Goal: Information Seeking & Learning: Check status

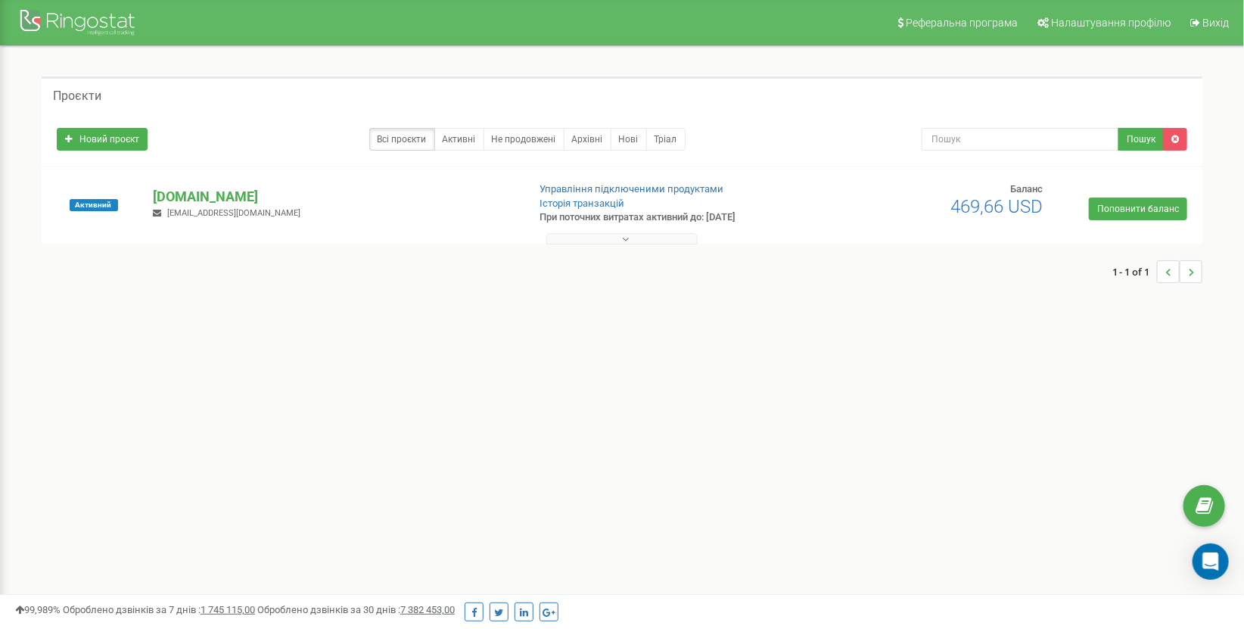
click at [221, 206] on div "hotvisa.com.ua info@hotvisa.company" at bounding box center [333, 203] width 384 height 33
click at [221, 204] on p "[DOMAIN_NAME]" at bounding box center [334, 197] width 362 height 20
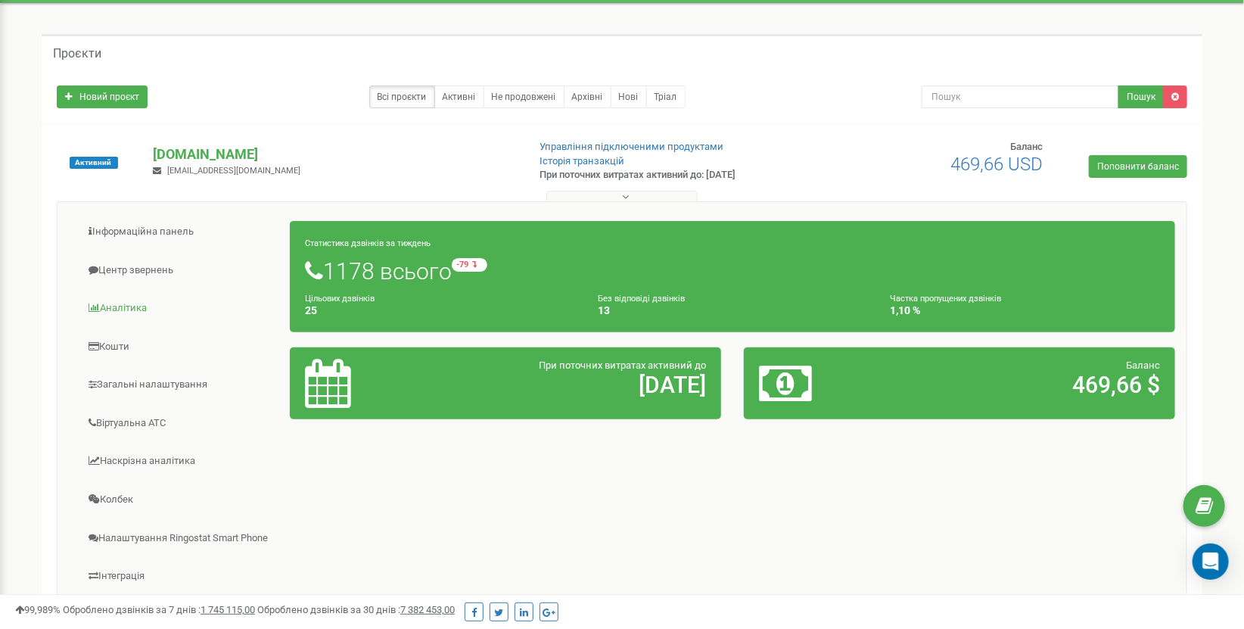
scroll to position [84, 0]
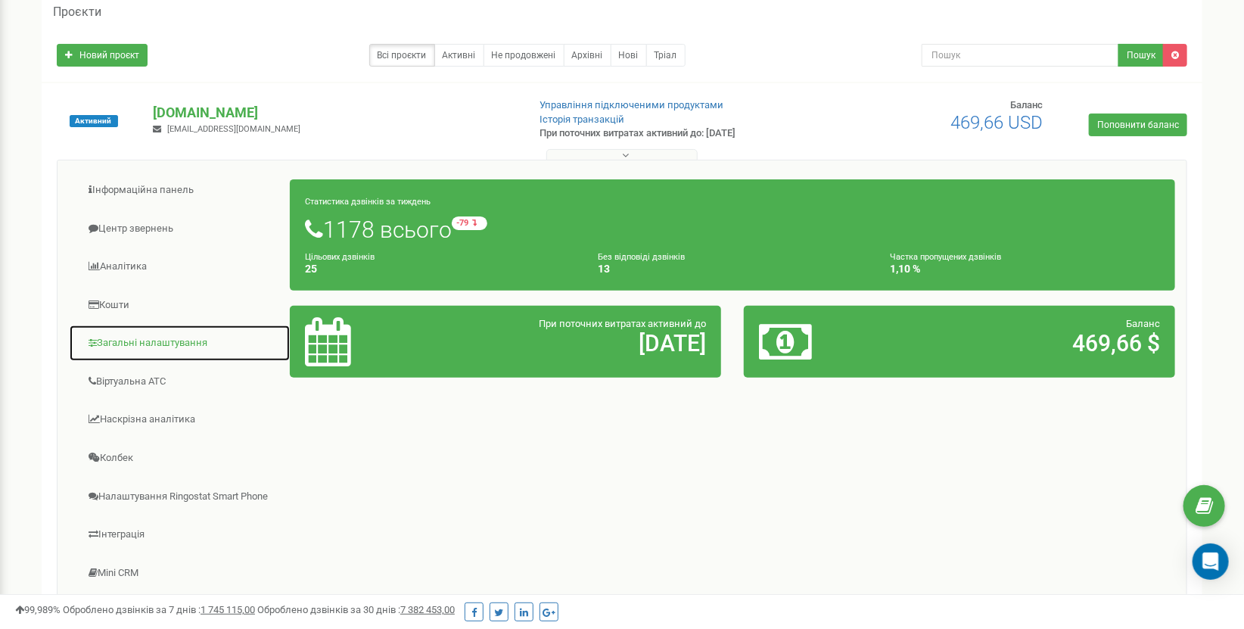
click at [169, 328] on link "Загальні налаштування" at bounding box center [180, 343] width 222 height 37
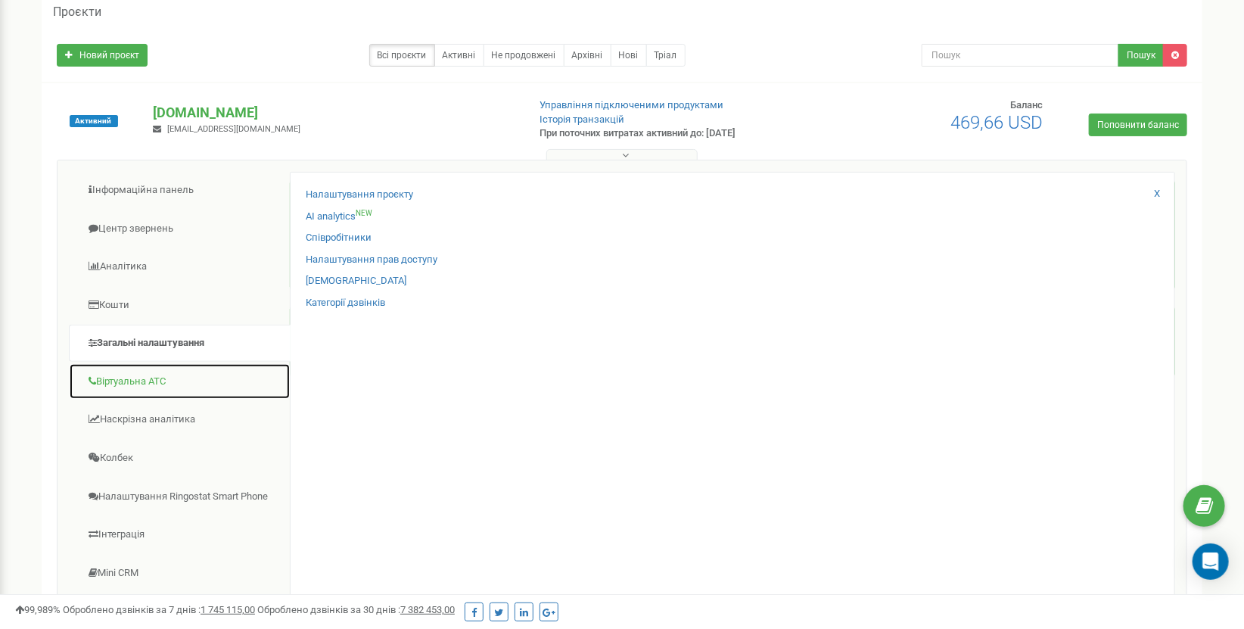
click at [163, 387] on link "Віртуальна АТС" at bounding box center [180, 381] width 222 height 37
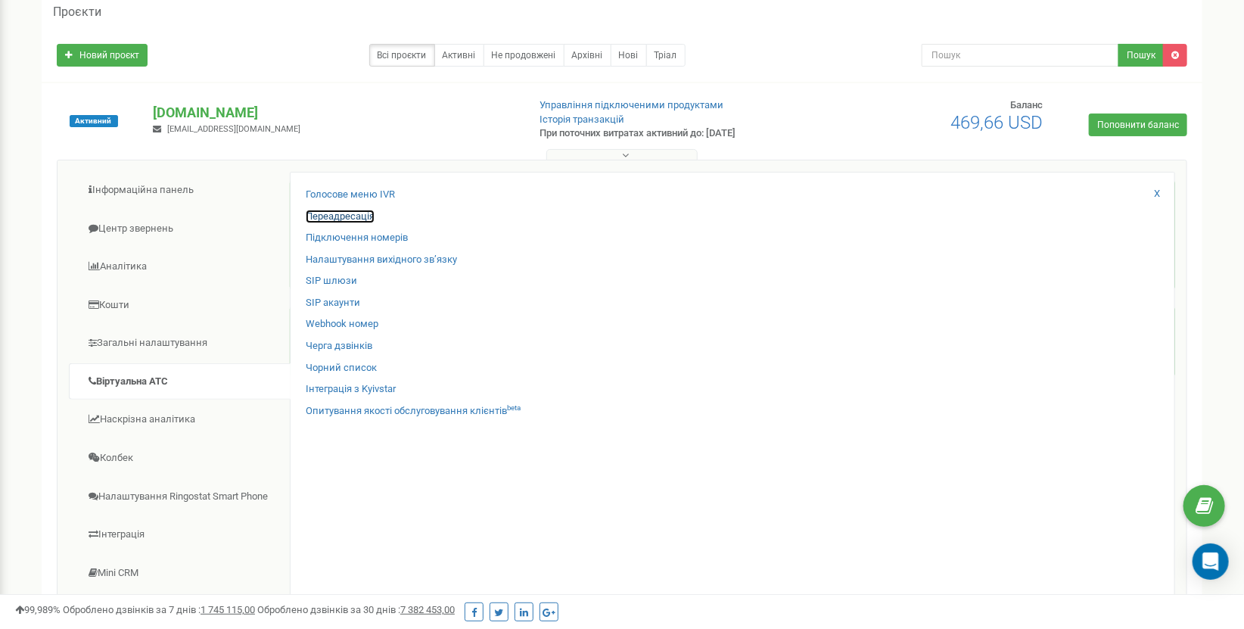
click at [366, 216] on link "Переадресація" at bounding box center [340, 217] width 69 height 14
click at [364, 235] on link "Підключення номерів" at bounding box center [357, 238] width 102 height 14
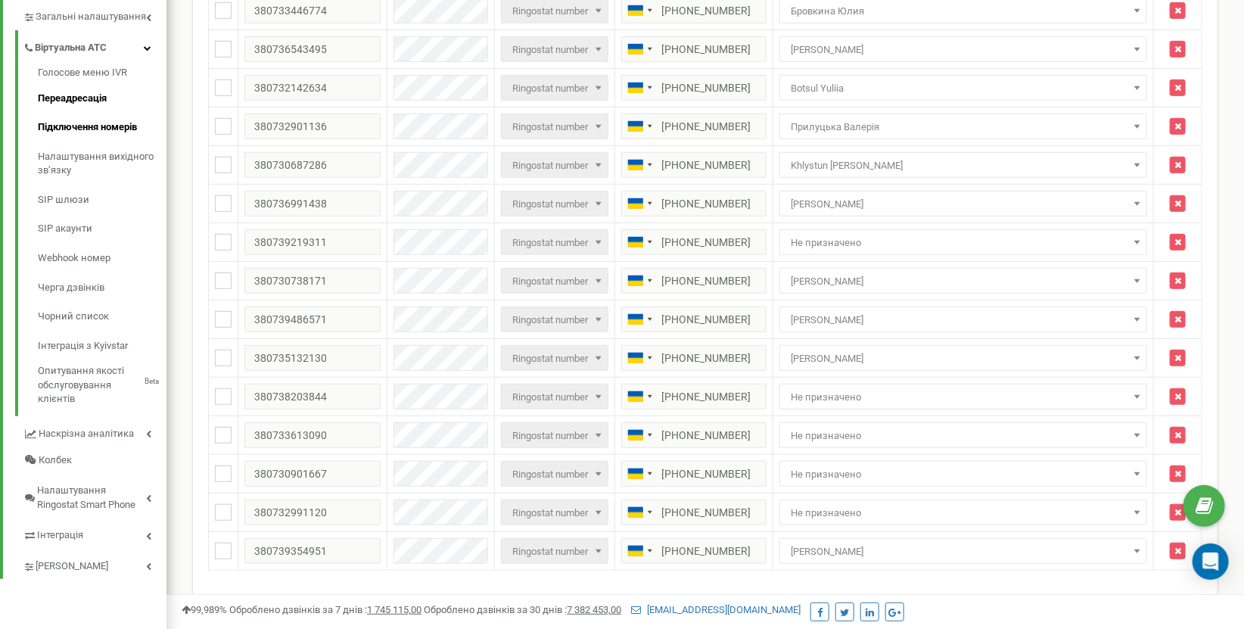
scroll to position [336, 0]
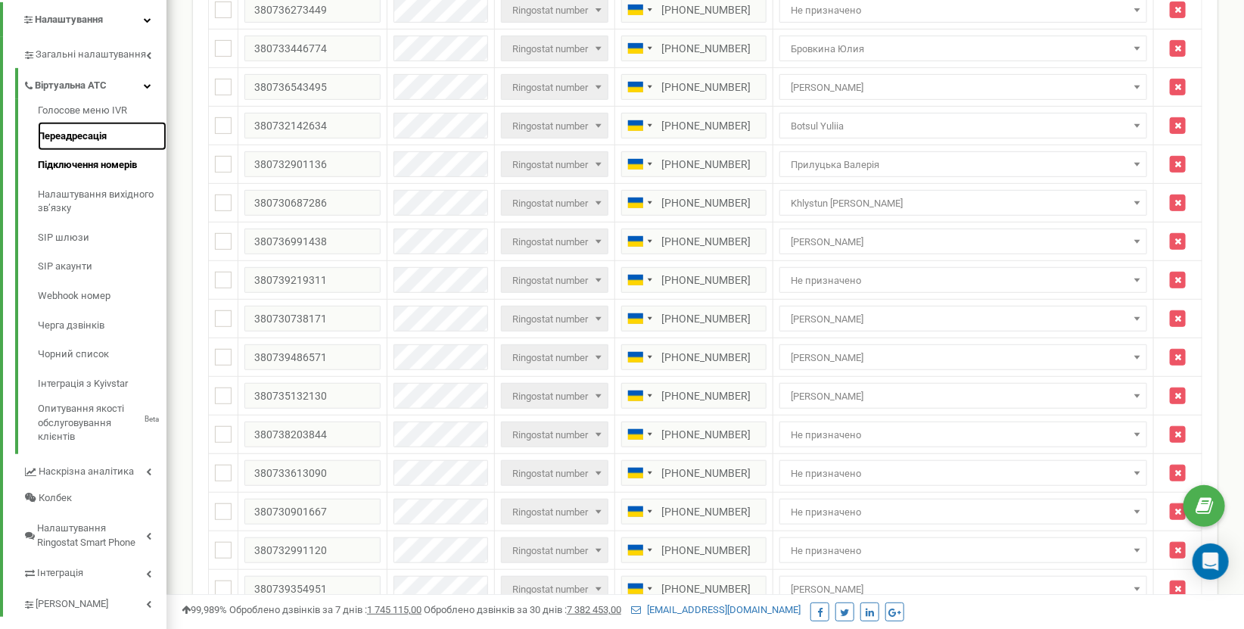
click at [76, 130] on link "Переадресація" at bounding box center [102, 137] width 129 height 30
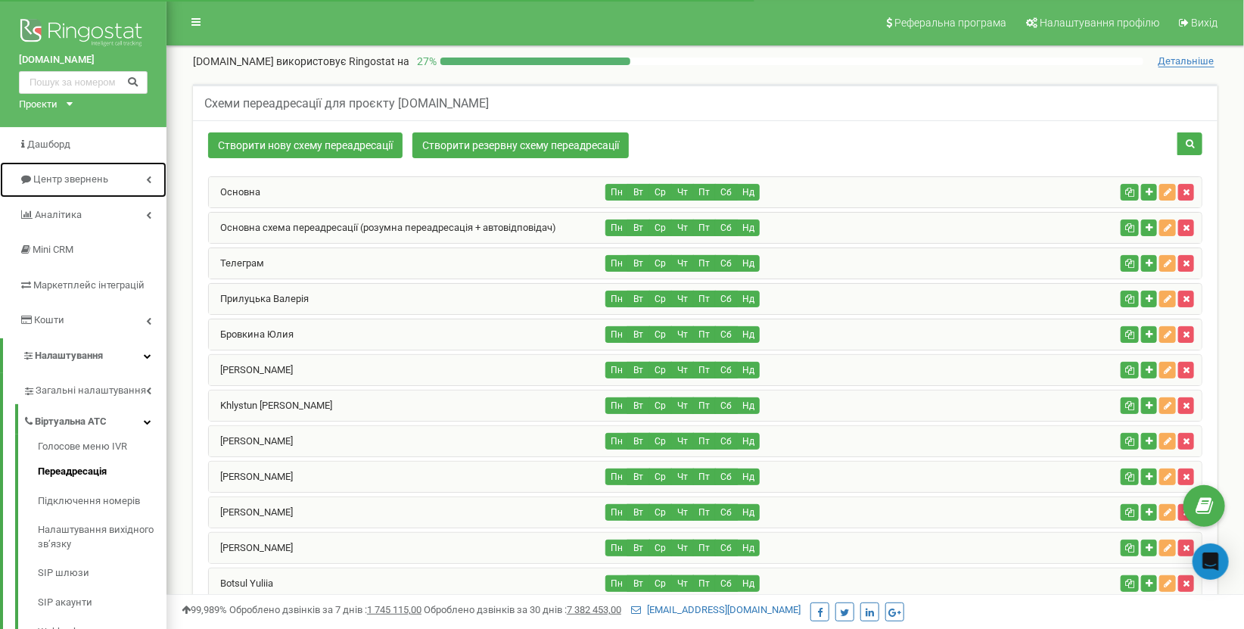
click at [88, 172] on span "Центр звернень" at bounding box center [63, 179] width 89 height 14
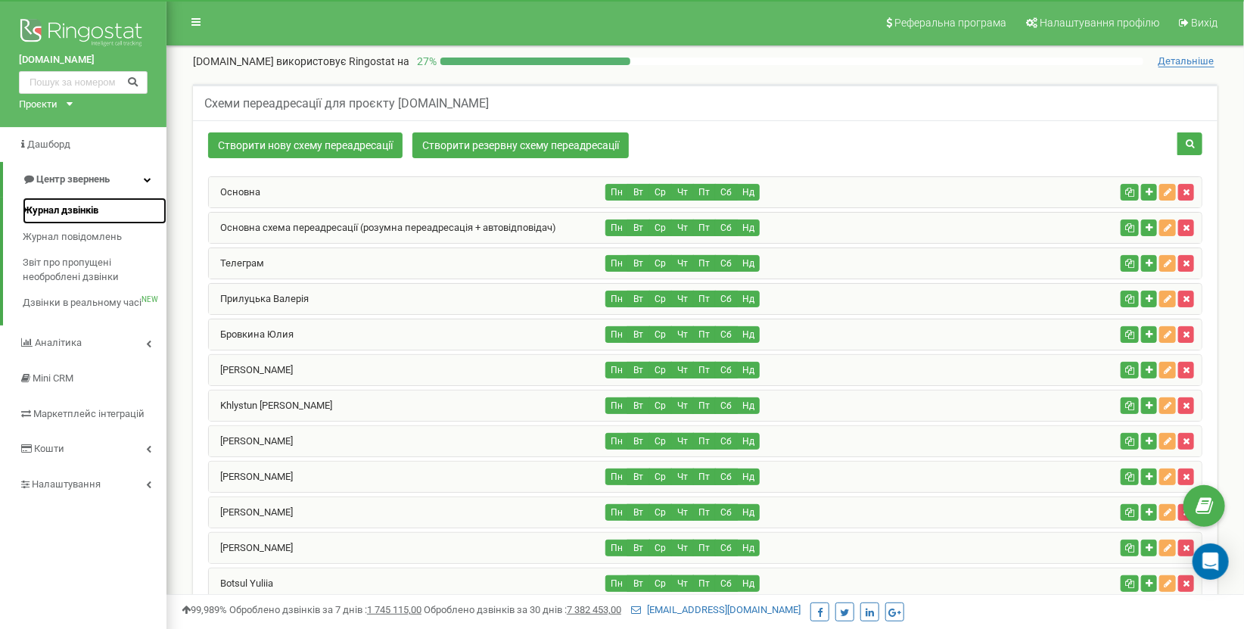
click at [84, 204] on span "Журнал дзвінків" at bounding box center [61, 211] width 76 height 14
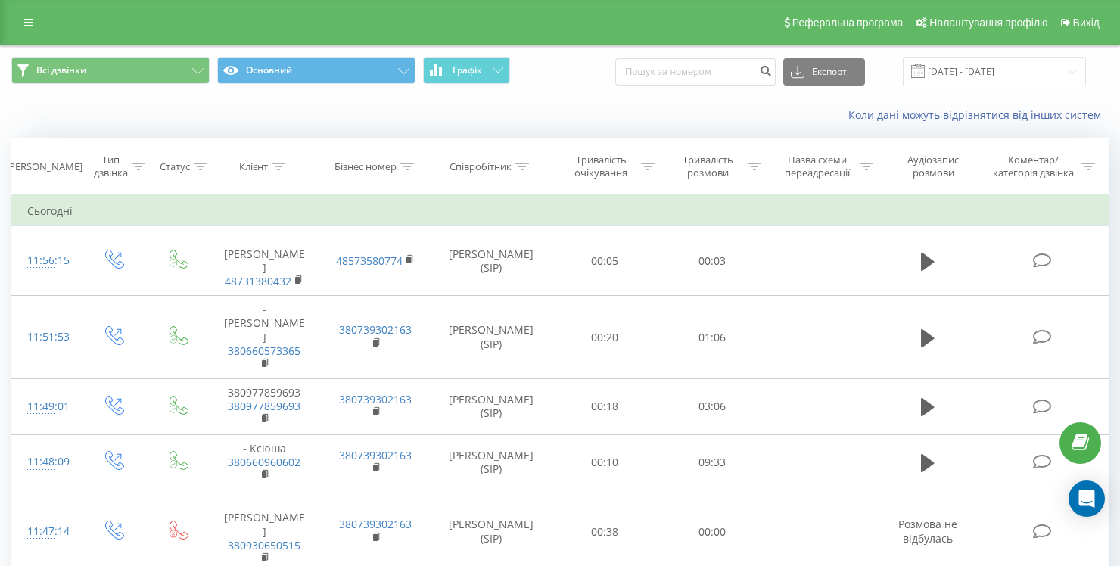
click at [44, 10] on div "Реферальна програма Налаштування профілю Вихід" at bounding box center [560, 22] width 1120 height 45
click at [37, 19] on link at bounding box center [28, 22] width 27 height 21
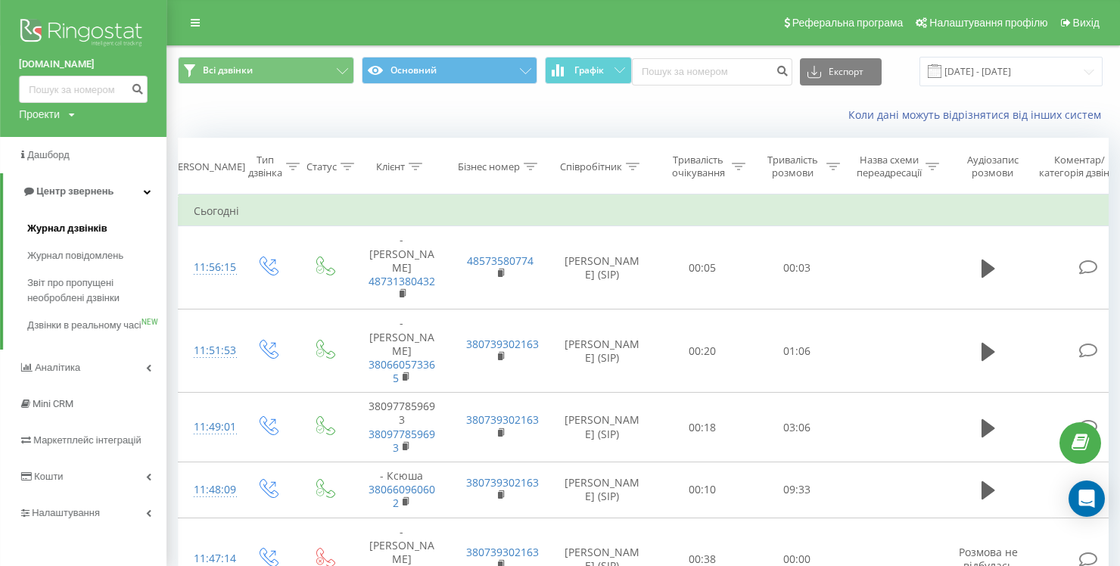
click at [99, 231] on span "Журнал дзвінків" at bounding box center [67, 228] width 80 height 15
click at [716, 154] on div "Тривалість очікування" at bounding box center [698, 167] width 60 height 26
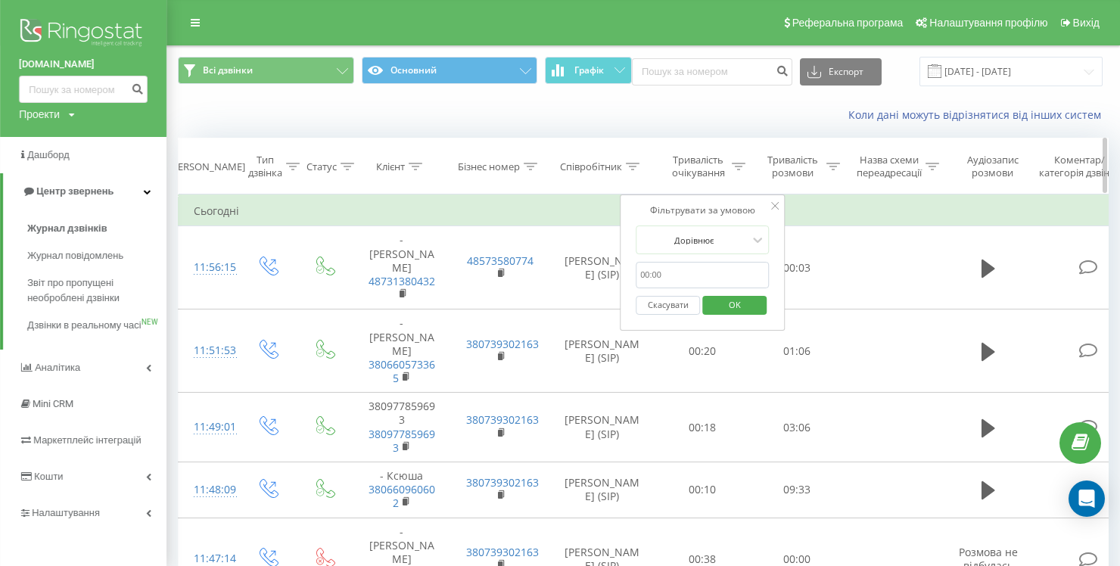
click at [650, 150] on th "Співробітник" at bounding box center [602, 166] width 106 height 56
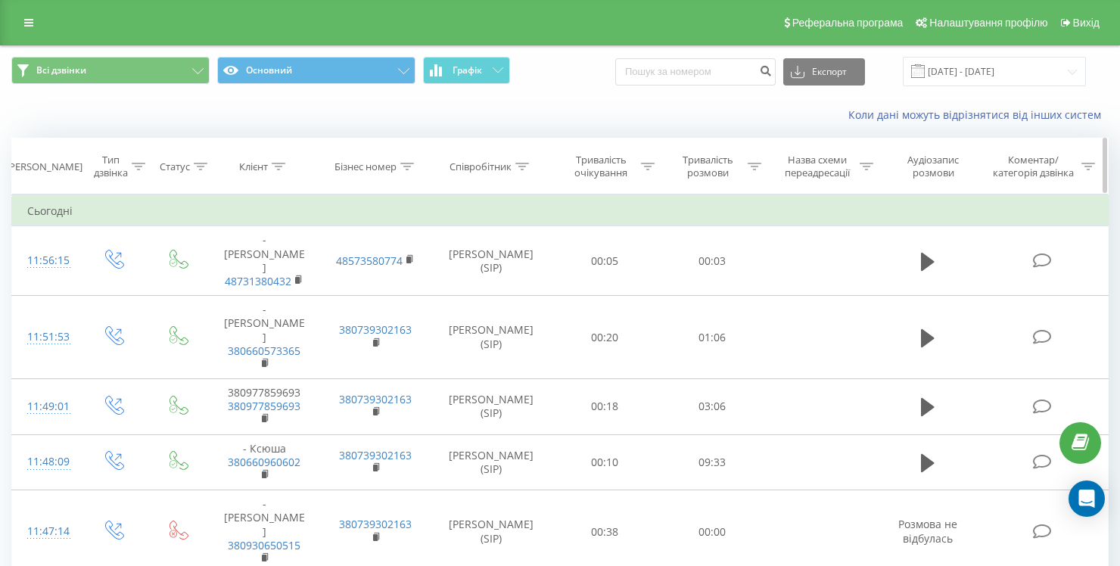
click at [504, 163] on div "Співробітник" at bounding box center [480, 166] width 62 height 13
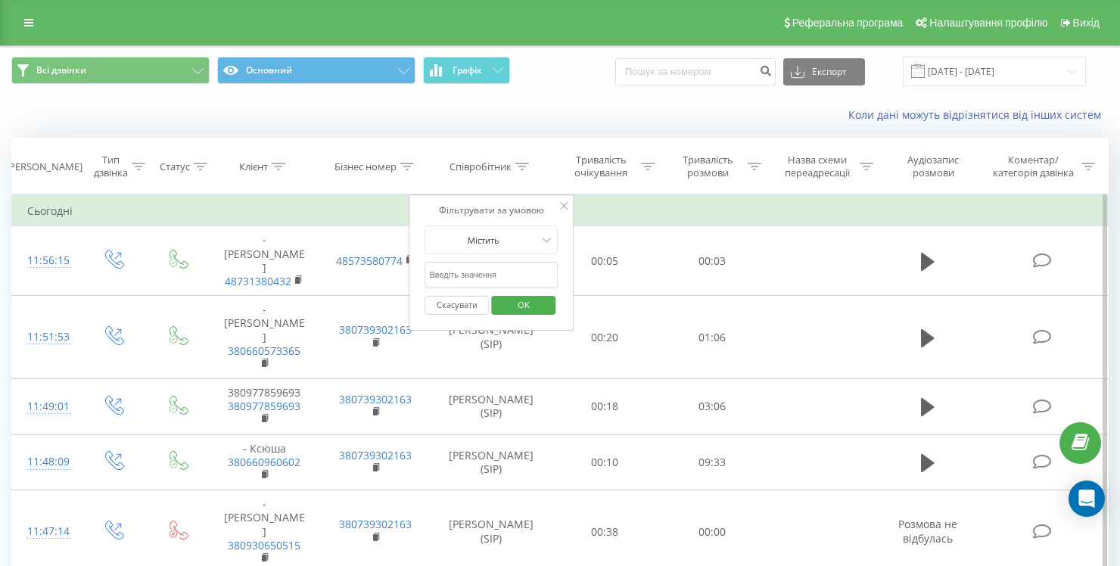
click at [477, 265] on input "text" at bounding box center [490, 275] width 133 height 26
paste input "va.shevchenko@hotvisa.company"
click at [516, 306] on span "OK" at bounding box center [523, 304] width 42 height 23
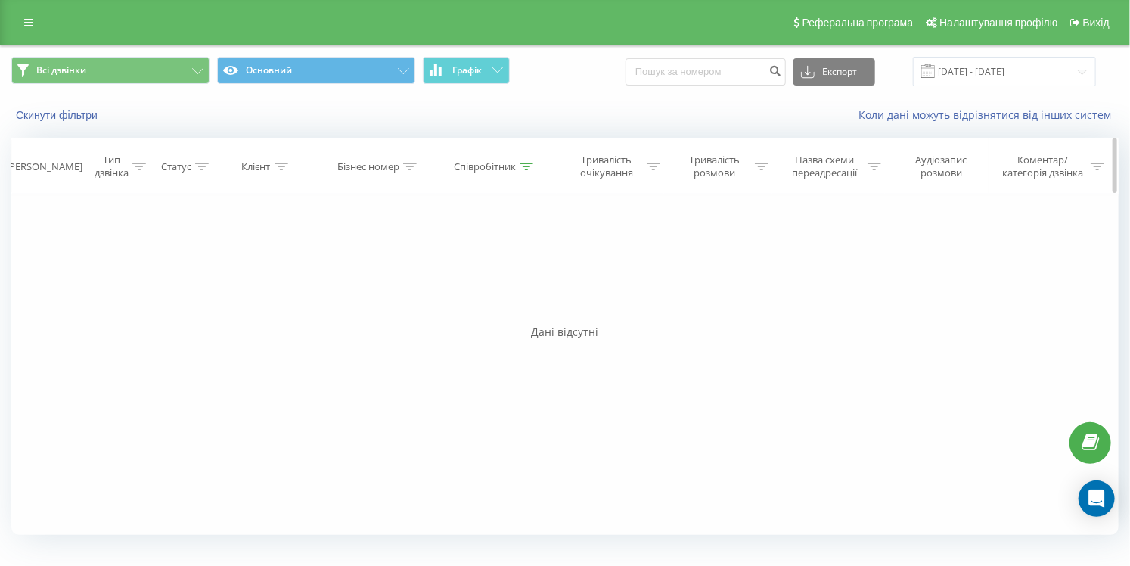
click at [513, 186] on th "Співробітник" at bounding box center [496, 166] width 121 height 56
click at [510, 175] on th "Співробітник" at bounding box center [496, 166] width 121 height 56
click at [508, 176] on th "Співробітник" at bounding box center [496, 166] width 121 height 56
click at [510, 166] on div "Співробітник" at bounding box center [485, 166] width 62 height 13
click at [517, 268] on input "va.shevchenko@hotvisa.company" at bounding box center [496, 275] width 133 height 26
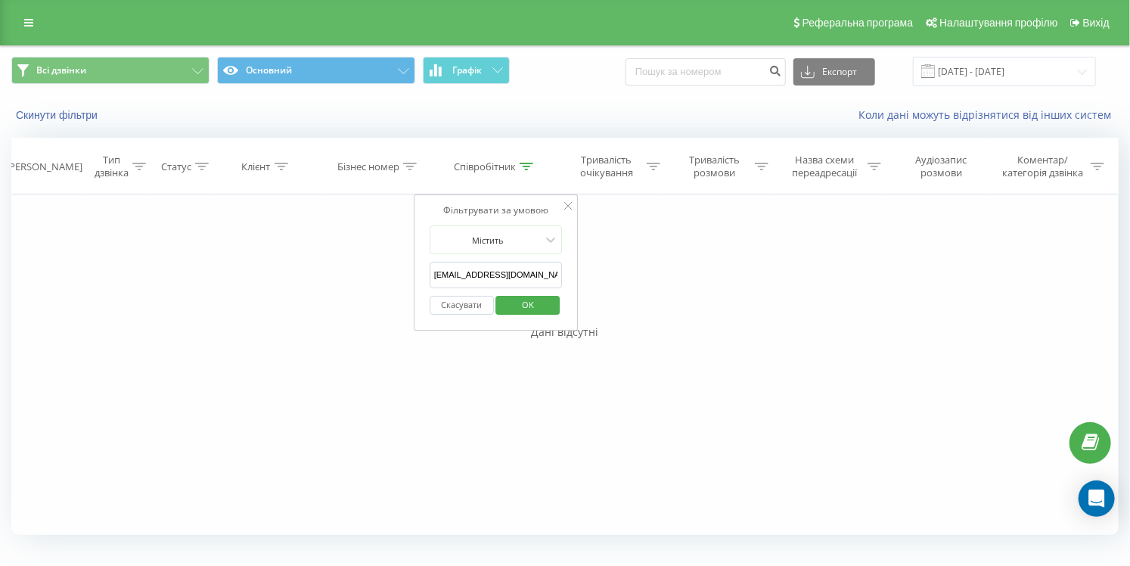
click at [517, 268] on input "va.shevchenko@hotvisa.company" at bounding box center [496, 275] width 133 height 26
paste input "[PERSON_NAME]"
type input "[PERSON_NAME]"
click at [533, 296] on span "OK" at bounding box center [528, 304] width 42 height 23
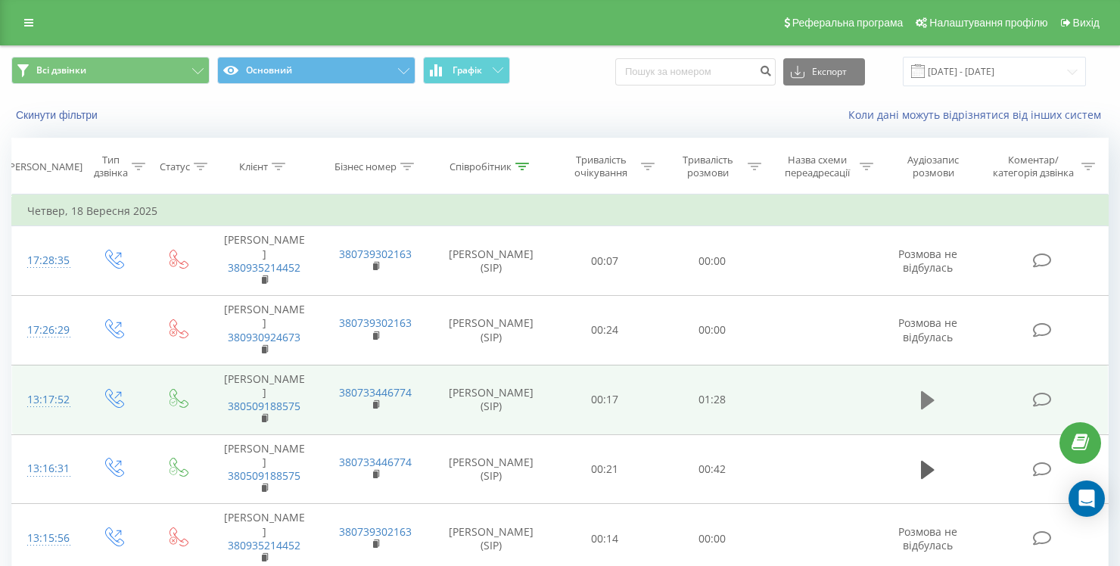
click at [927, 396] on icon at bounding box center [928, 400] width 14 height 18
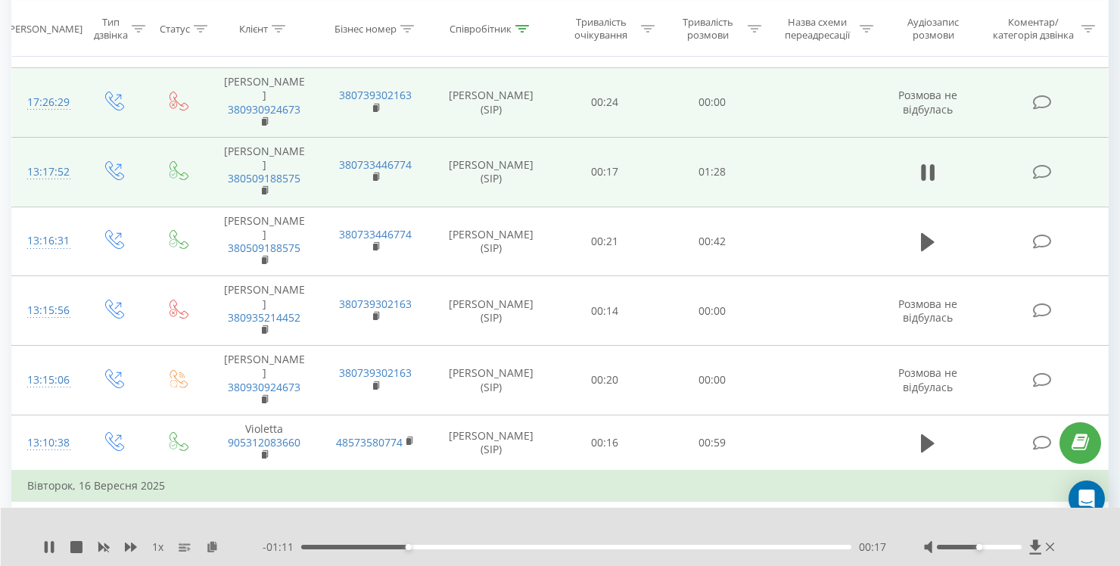
scroll to position [227, 0]
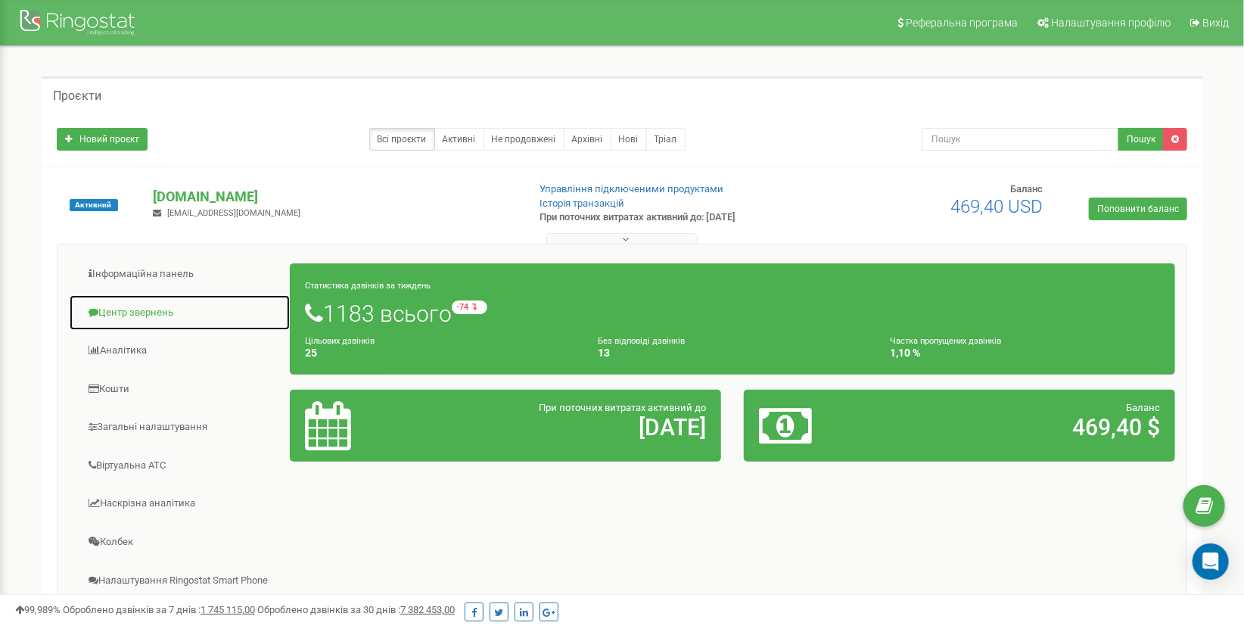
click at [141, 316] on link "Центр звернень" at bounding box center [180, 312] width 222 height 37
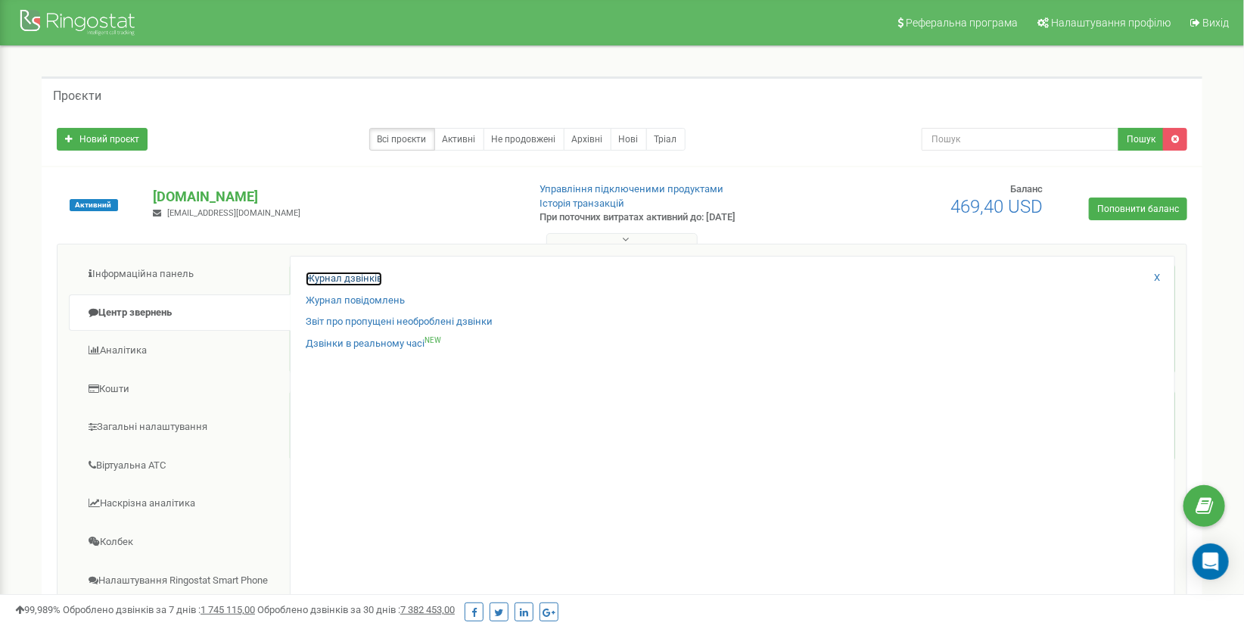
click at [353, 272] on link "Журнал дзвінків" at bounding box center [344, 279] width 76 height 14
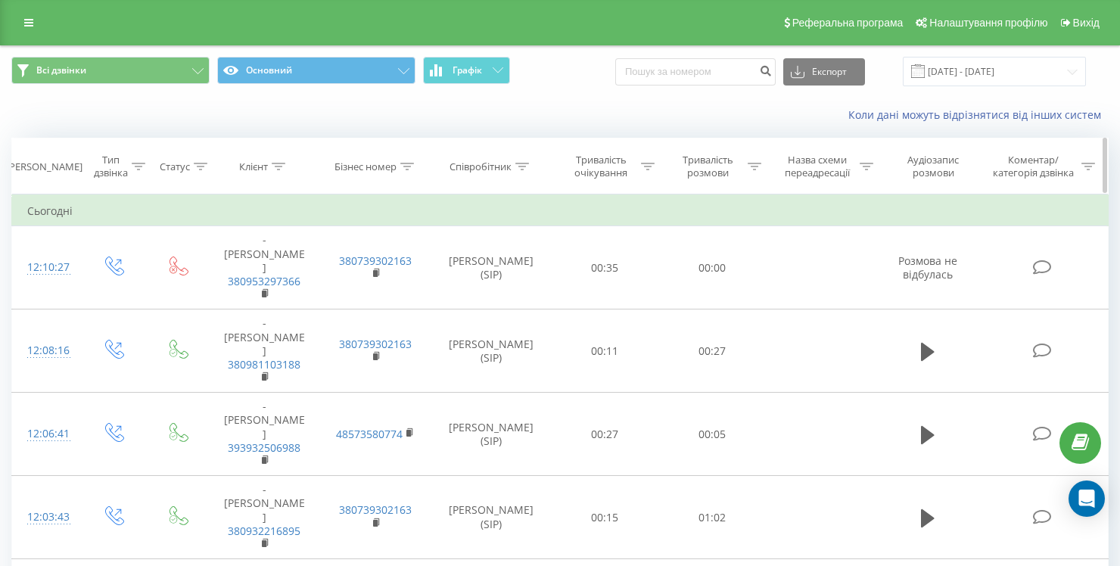
click at [503, 160] on div "Співробітник" at bounding box center [480, 166] width 62 height 13
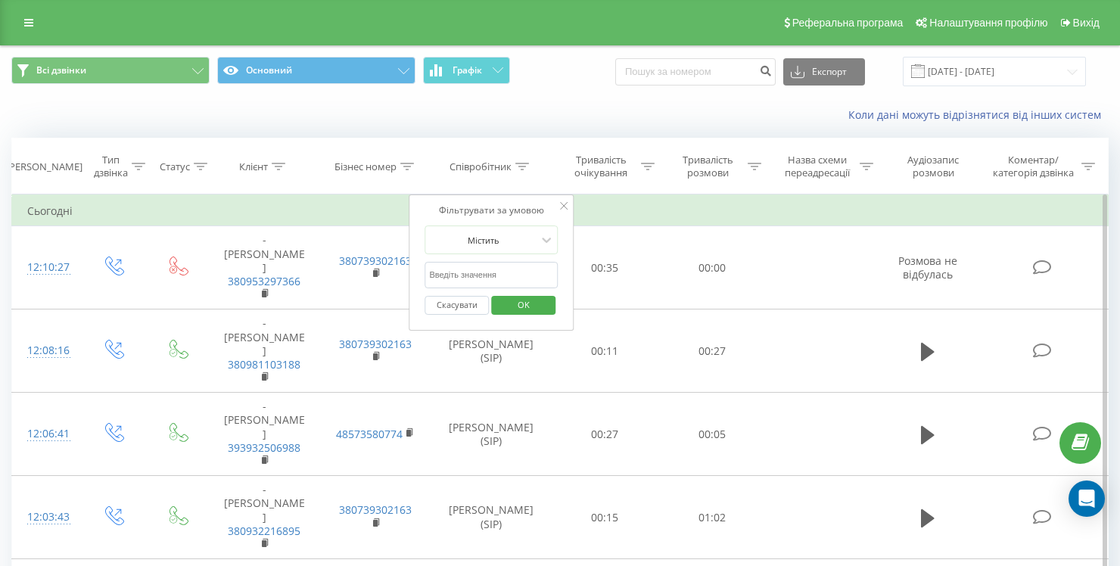
drag, startPoint x: 516, startPoint y: 261, endPoint x: 515, endPoint y: 269, distance: 8.4
click at [515, 262] on input "text" at bounding box center [490, 275] width 133 height 26
paste input "[PERSON_NAME]"
type input "[PERSON_NAME]"
click at [519, 300] on span "OK" at bounding box center [523, 304] width 42 height 23
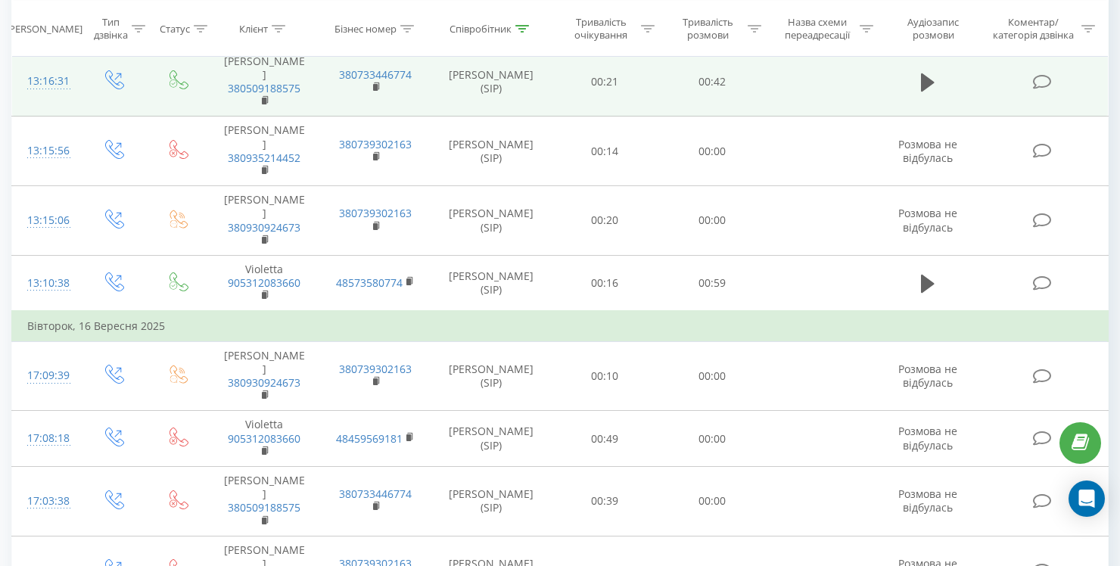
scroll to position [454, 0]
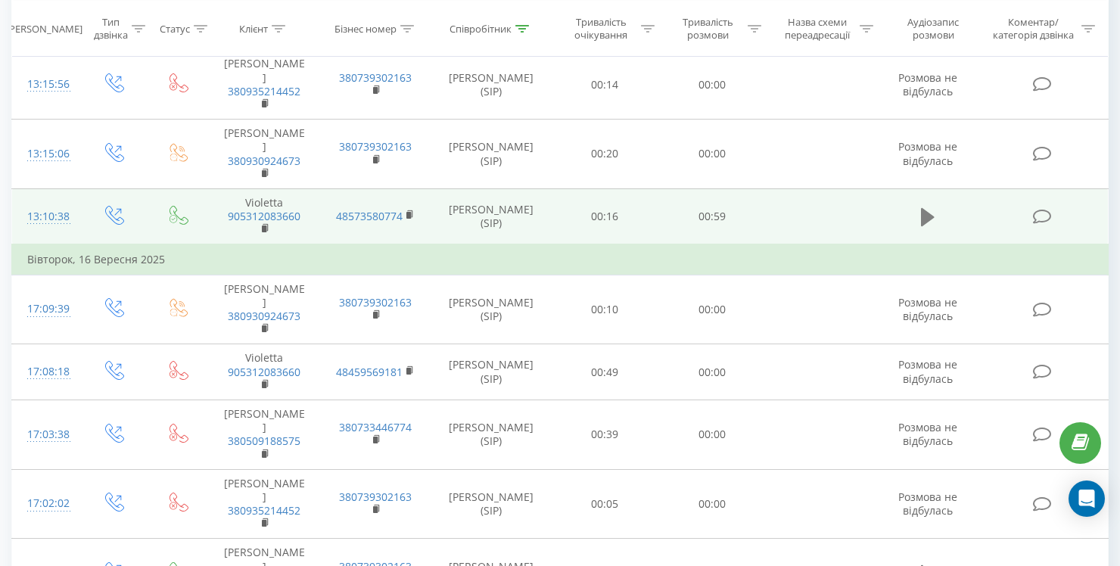
click at [918, 224] on button at bounding box center [927, 217] width 23 height 23
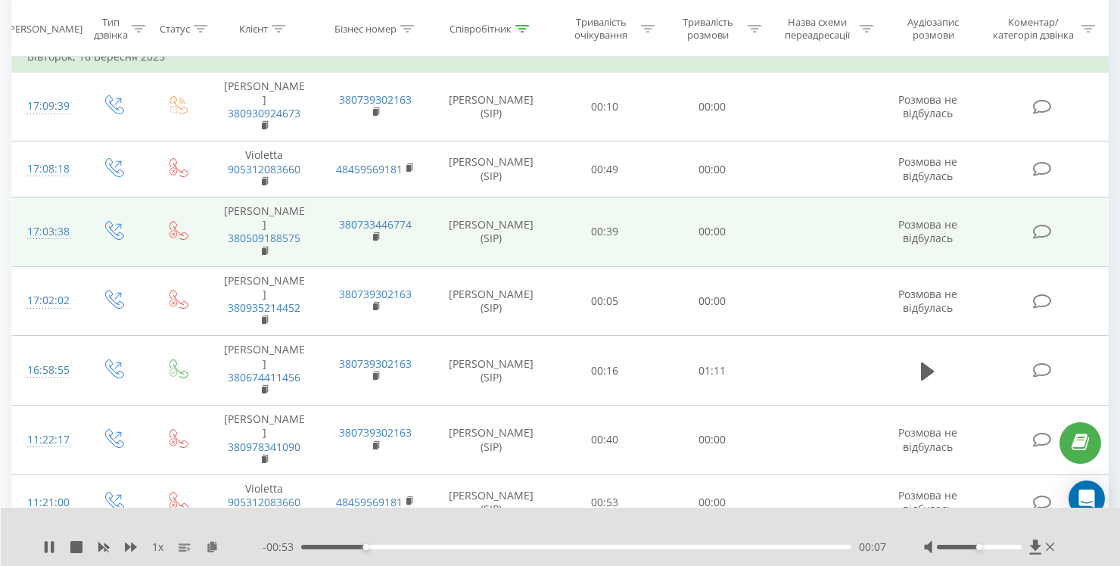
scroll to position [681, 0]
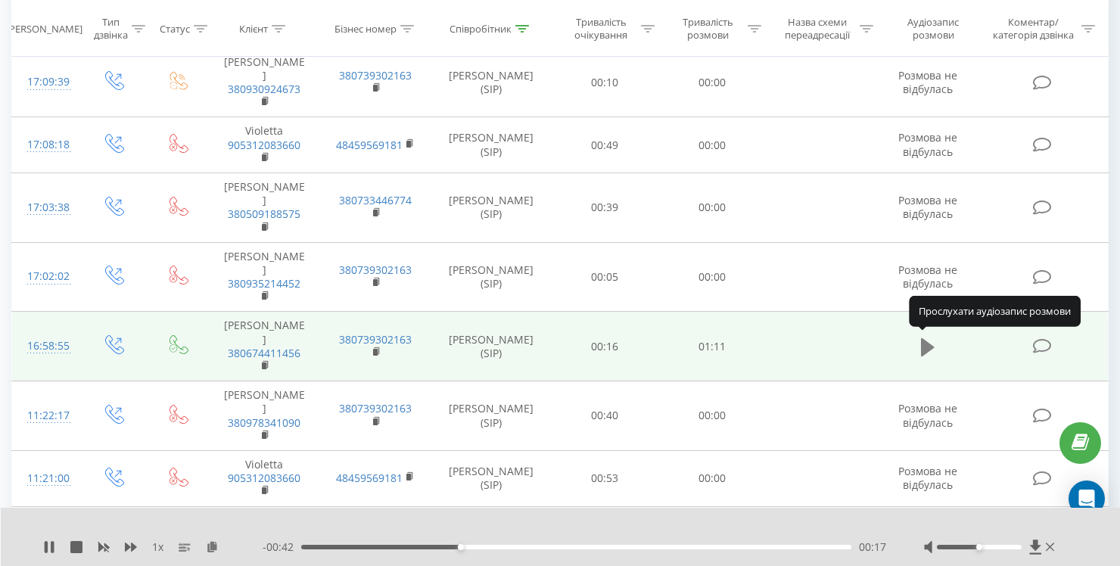
click at [921, 343] on icon at bounding box center [928, 347] width 14 height 21
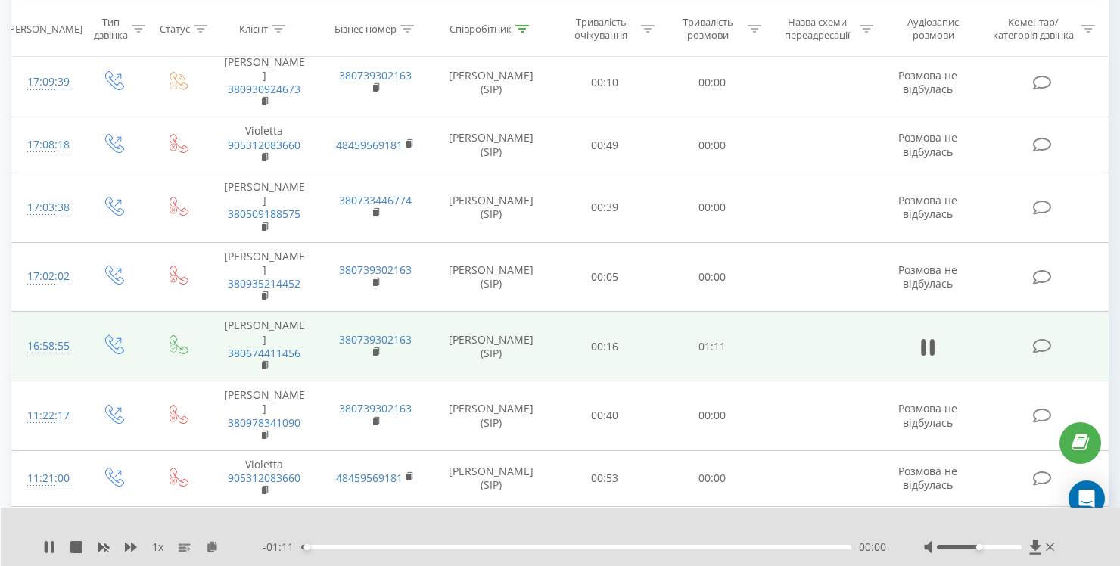
click at [554, 539] on div "1 x - 01:11 00:00 00:00" at bounding box center [561, 537] width 1120 height 58
click at [555, 541] on div "- 01:10 00:01 00:01" at bounding box center [574, 546] width 623 height 15
click at [557, 550] on div "- 01:10 00:01 00:01" at bounding box center [574, 546] width 623 height 15
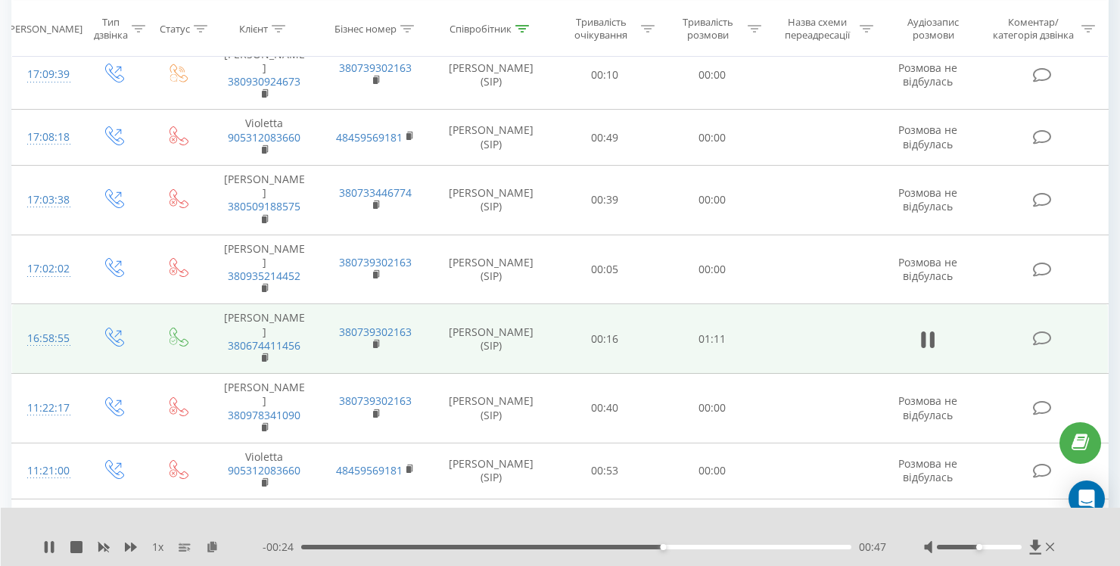
scroll to position [605, 0]
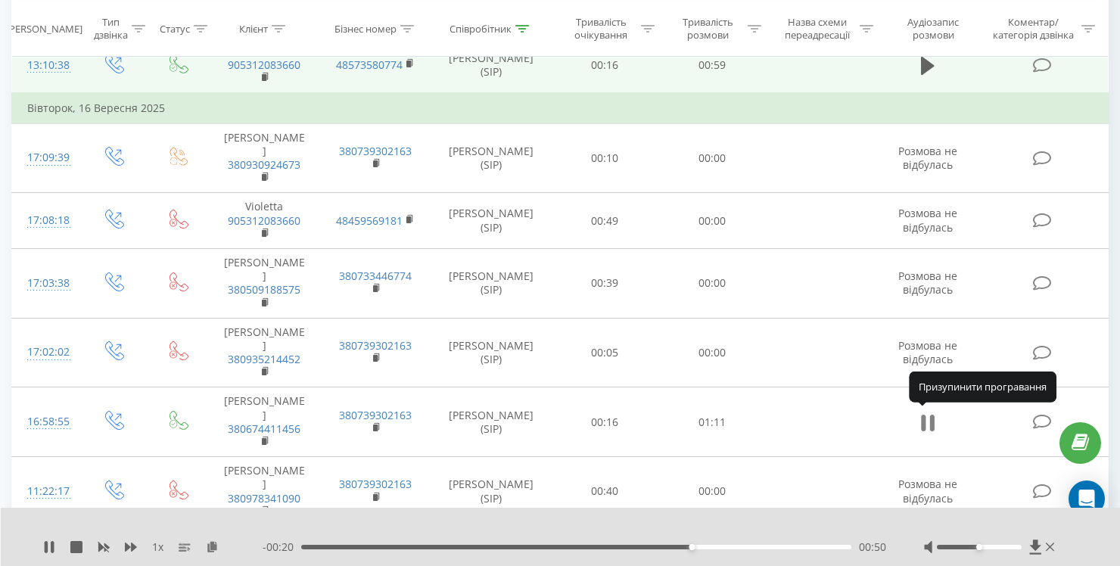
click at [930, 420] on icon at bounding box center [928, 422] width 14 height 21
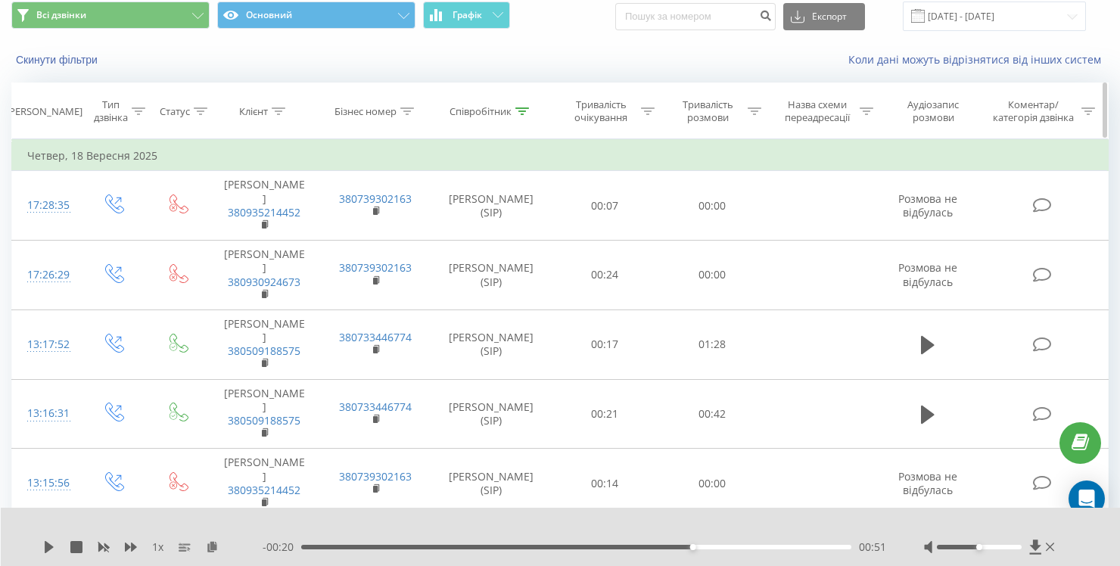
scroll to position [0, 0]
